Goal: Information Seeking & Learning: Learn about a topic

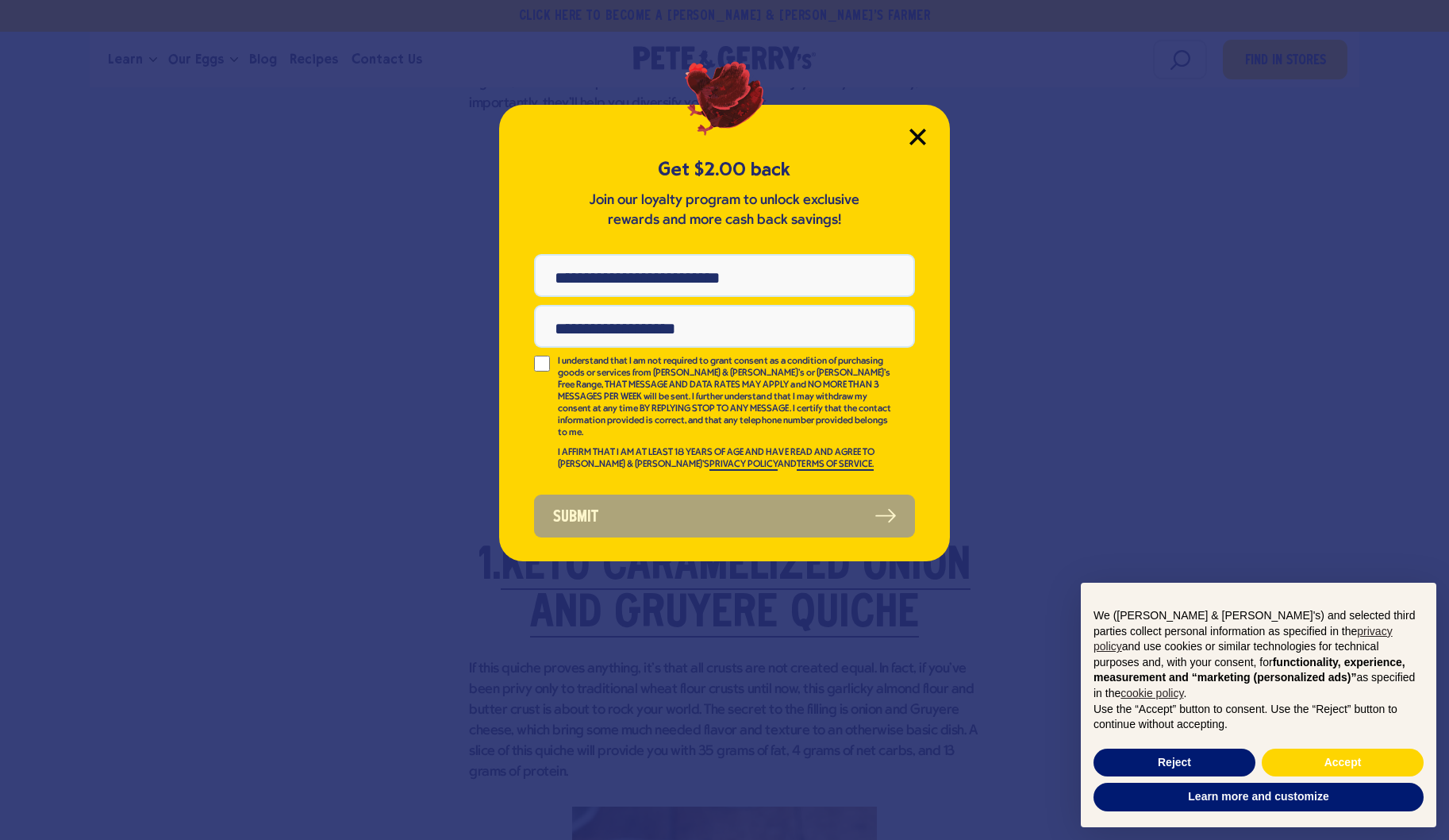
click at [918, 136] on icon "Close Modal" at bounding box center [917, 137] width 15 height 15
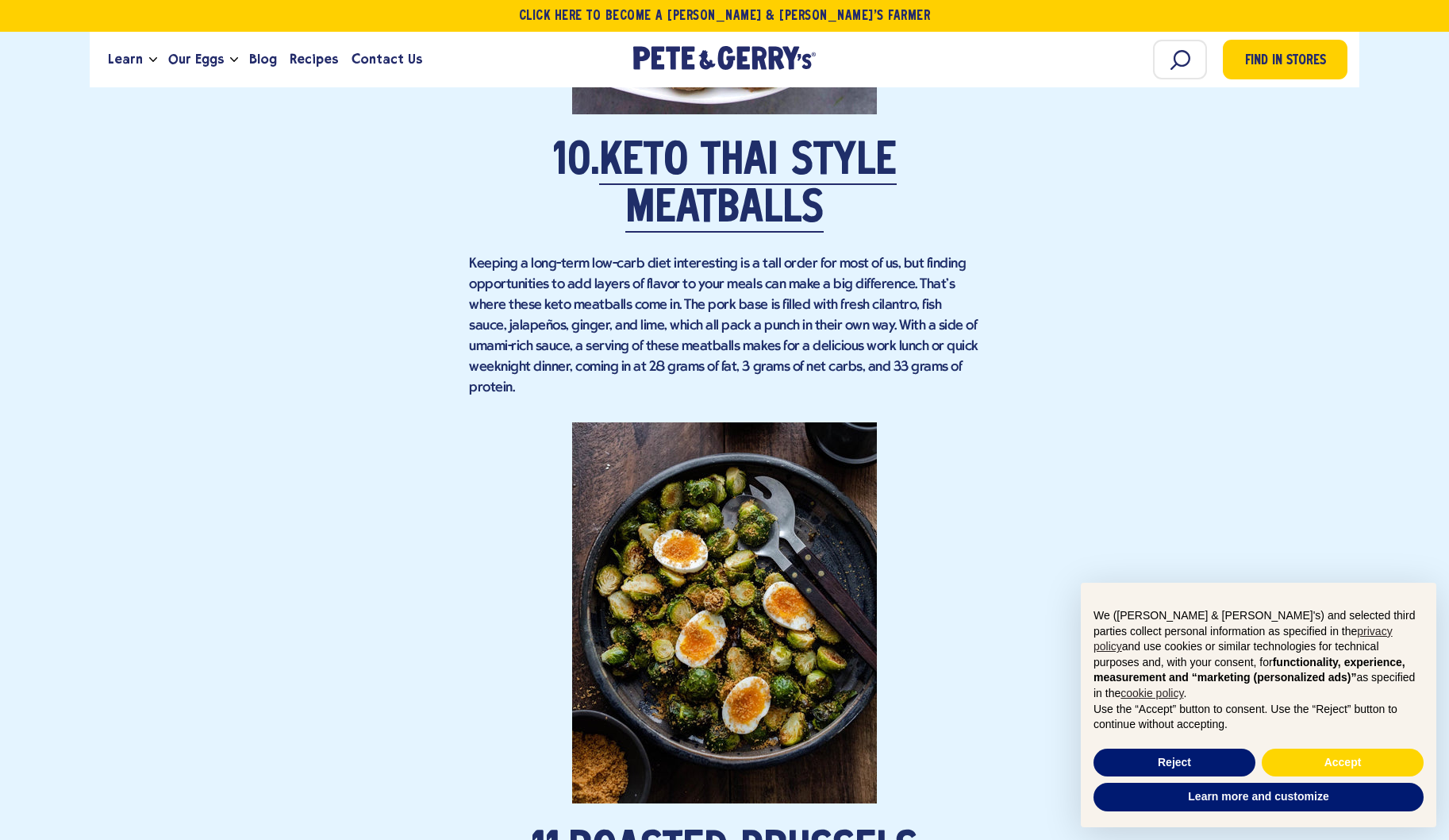
scroll to position [7470, 0]
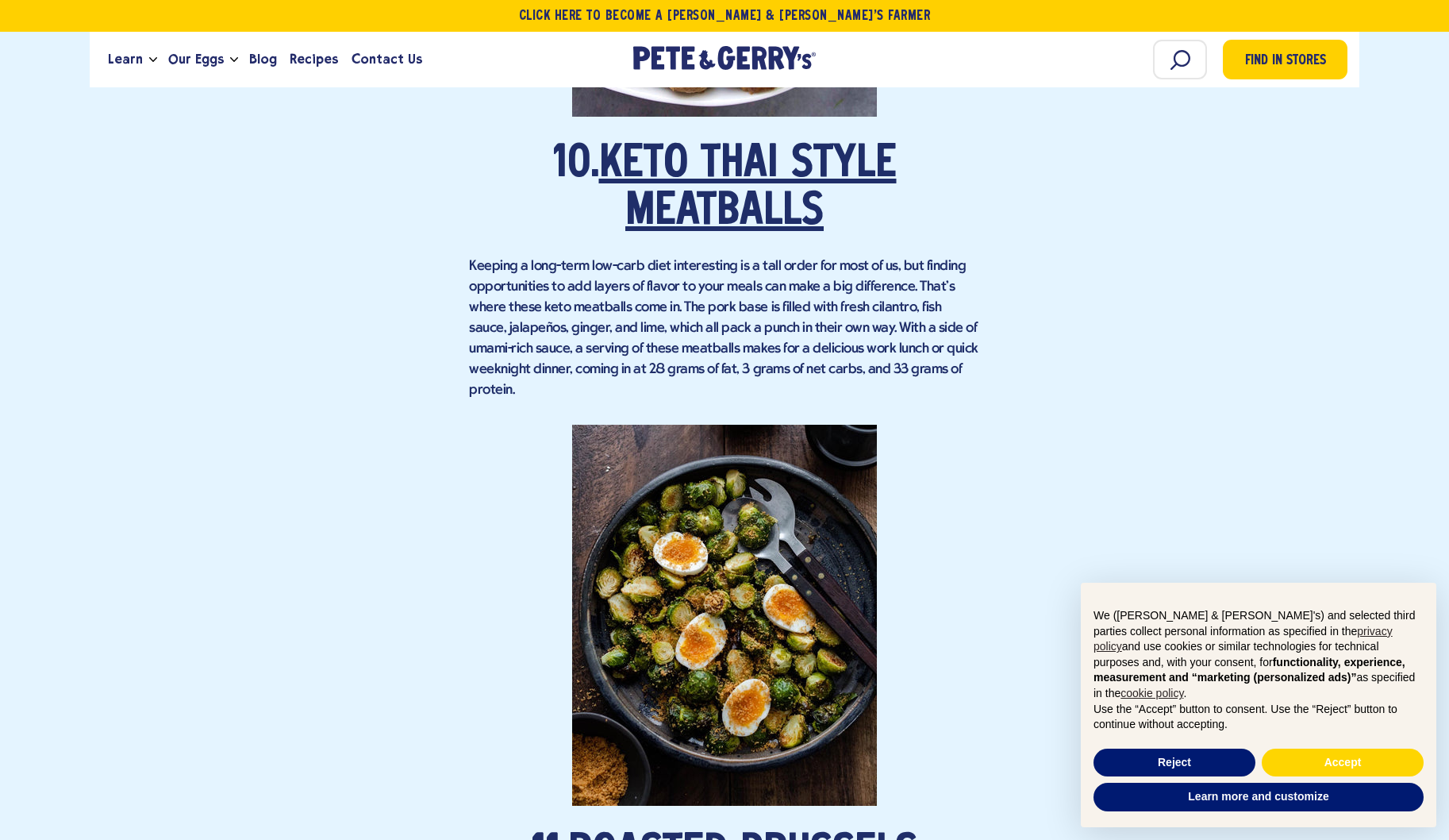
click at [704, 166] on link "Keto Thai Style Meatballs" at bounding box center [748, 189] width 298 height 92
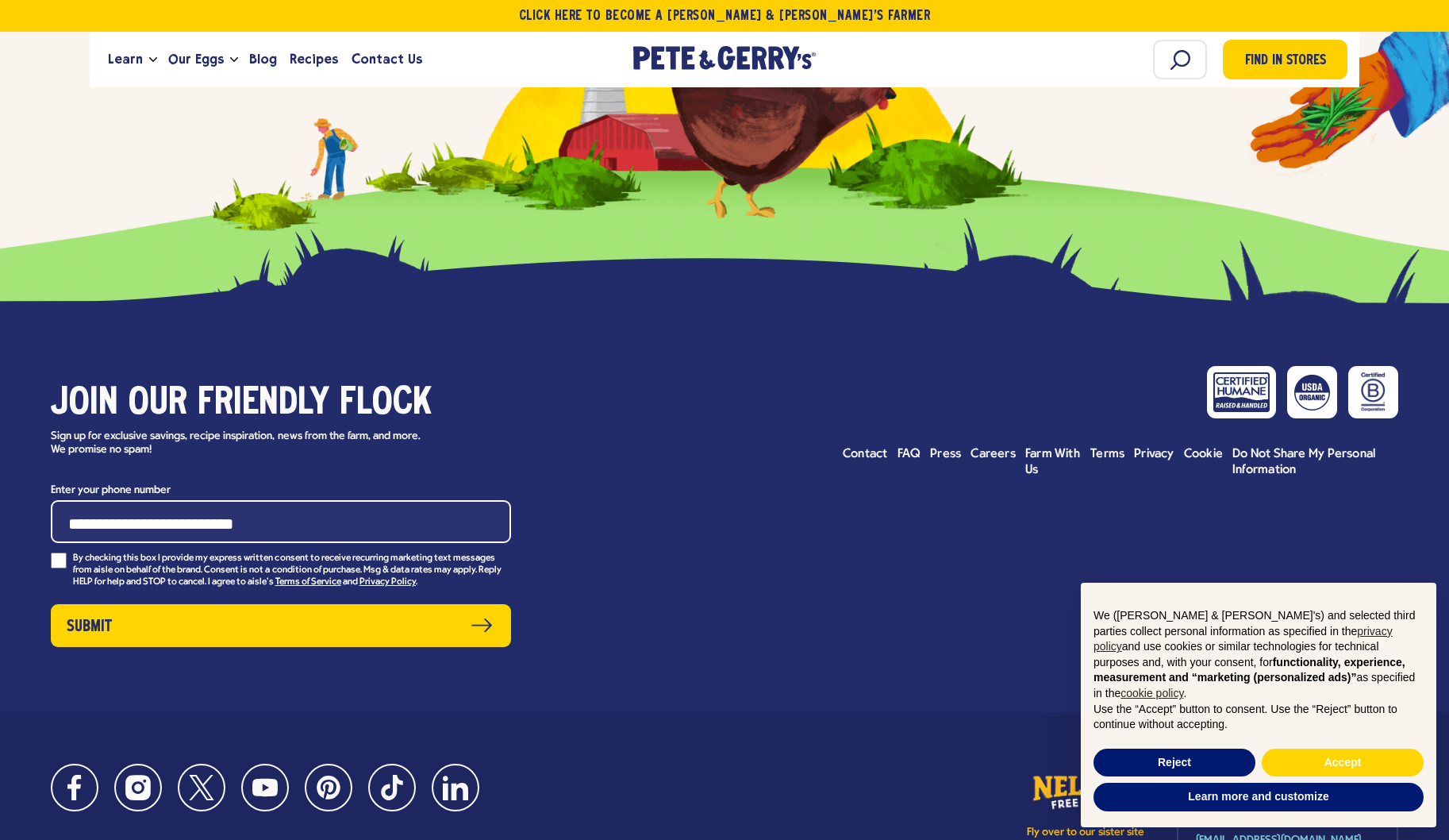
scroll to position [11264, 0]
